Goal: Use online tool/utility: Use online tool/utility

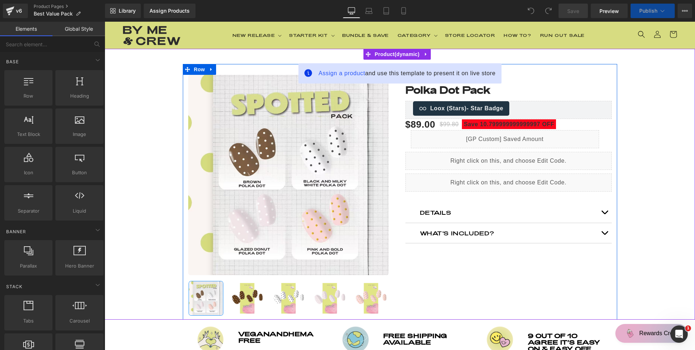
click at [479, 180] on div "Liquid" at bounding box center [508, 183] width 206 height 18
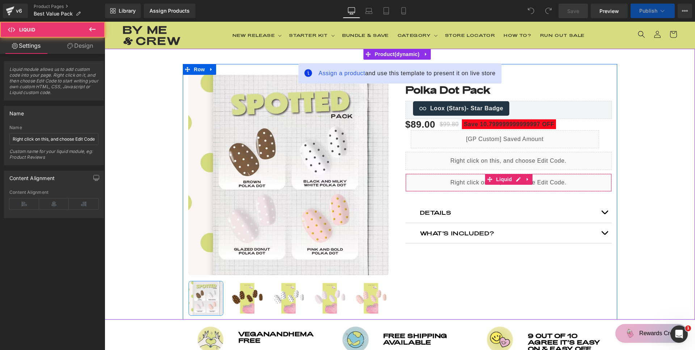
click at [478, 183] on div "Liquid" at bounding box center [508, 183] width 206 height 18
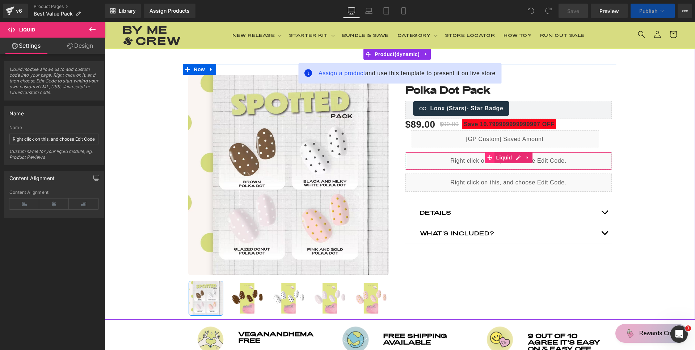
click at [487, 158] on icon at bounding box center [489, 157] width 5 height 5
click at [487, 159] on icon at bounding box center [489, 157] width 5 height 5
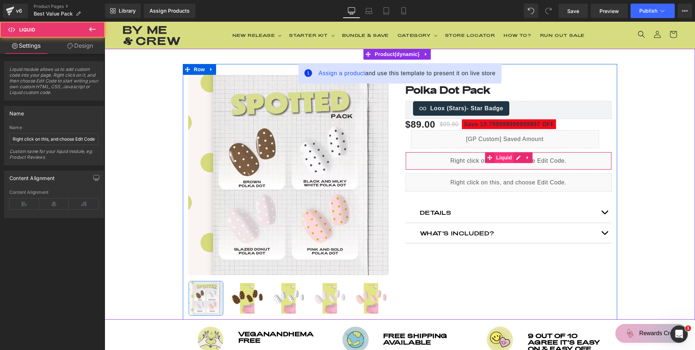
click at [506, 157] on span "Liquid" at bounding box center [504, 157] width 20 height 11
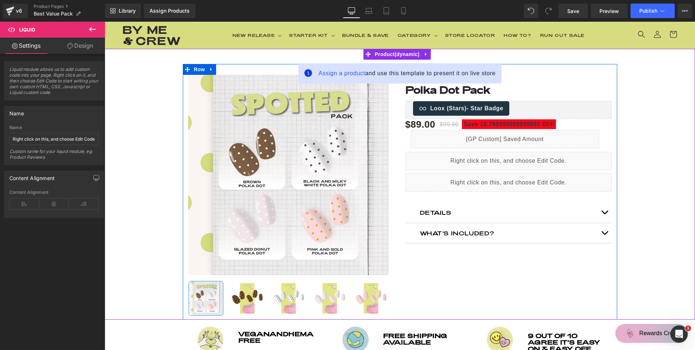
click at [513, 156] on div "Liquid" at bounding box center [508, 161] width 206 height 18
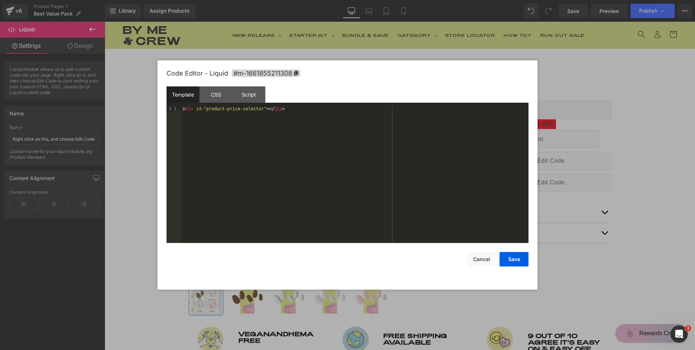
drag, startPoint x: 572, startPoint y: 189, endPoint x: 449, endPoint y: 163, distance: 125.4
click at [572, 189] on div at bounding box center [347, 175] width 695 height 350
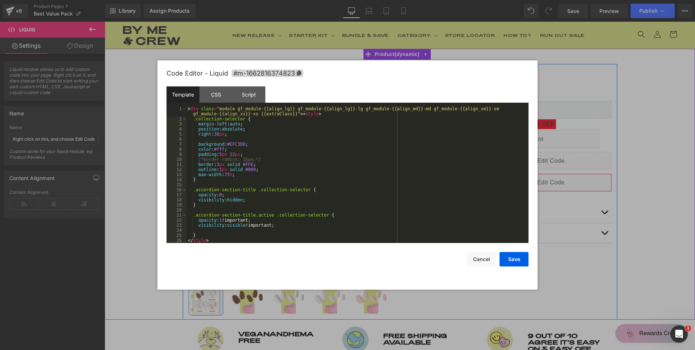
click at [515, 178] on div "Liquid" at bounding box center [508, 183] width 206 height 18
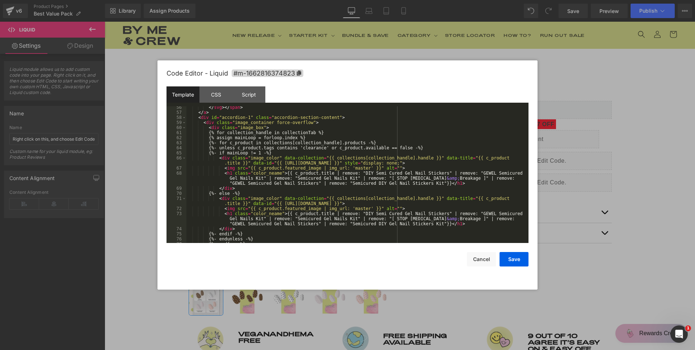
scroll to position [326, 0]
